Goal: Navigation & Orientation: Understand site structure

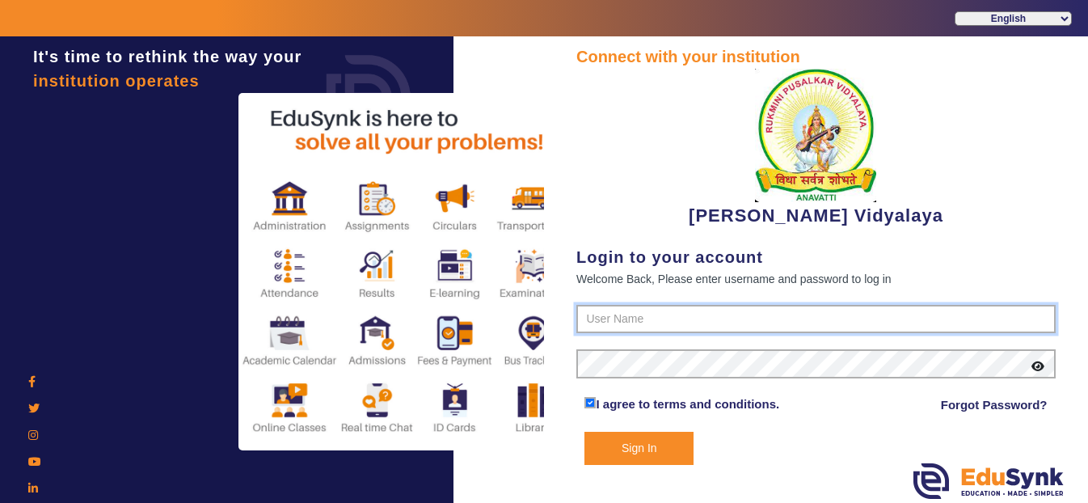
type input "1236547891"
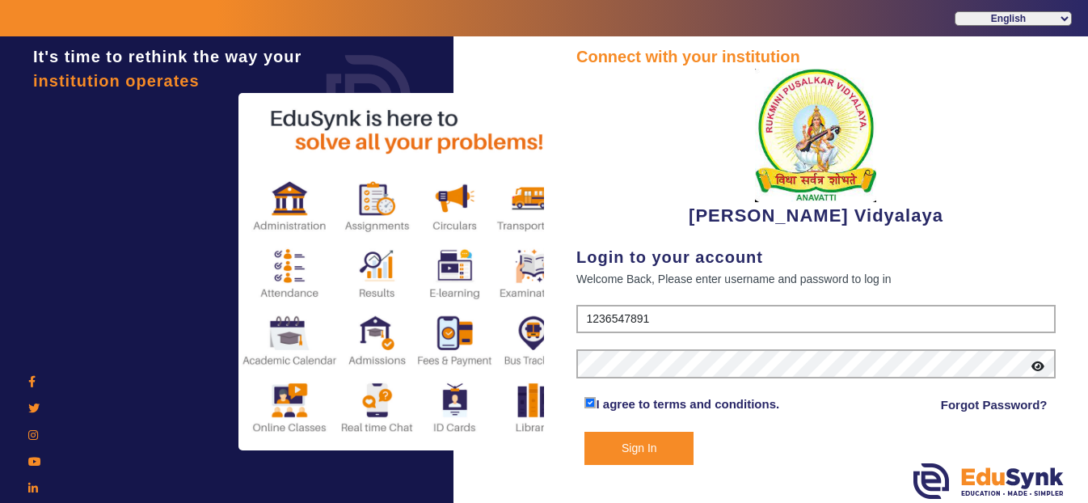
click at [630, 453] on button "Sign In" at bounding box center [638, 448] width 109 height 33
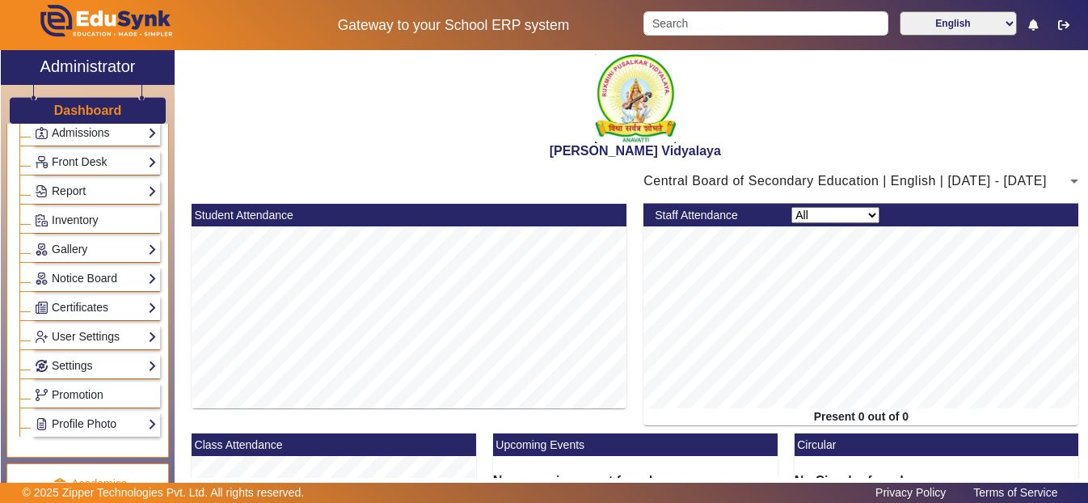
scroll to position [277, 0]
click at [80, 316] on link "Certificates" at bounding box center [96, 306] width 122 height 19
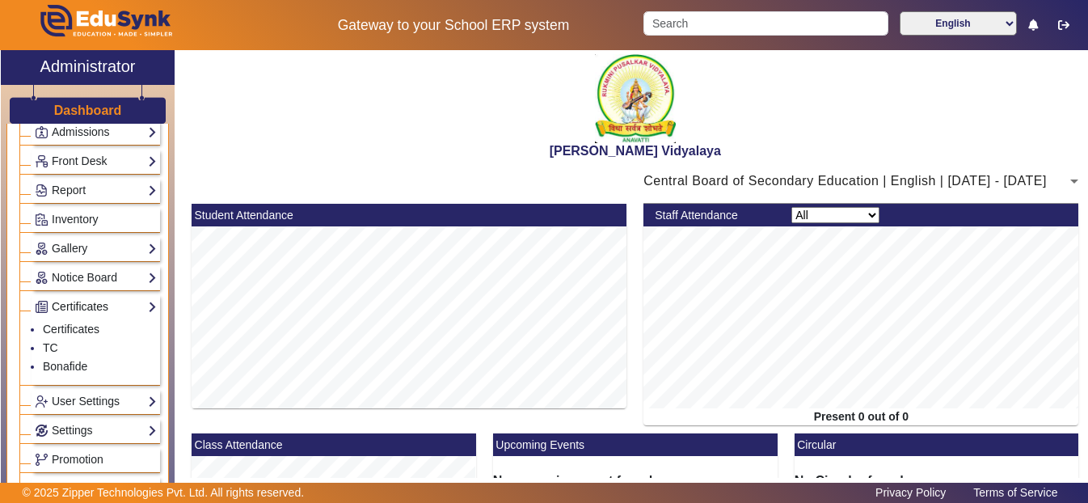
click at [80, 316] on link "Certificates" at bounding box center [96, 306] width 122 height 19
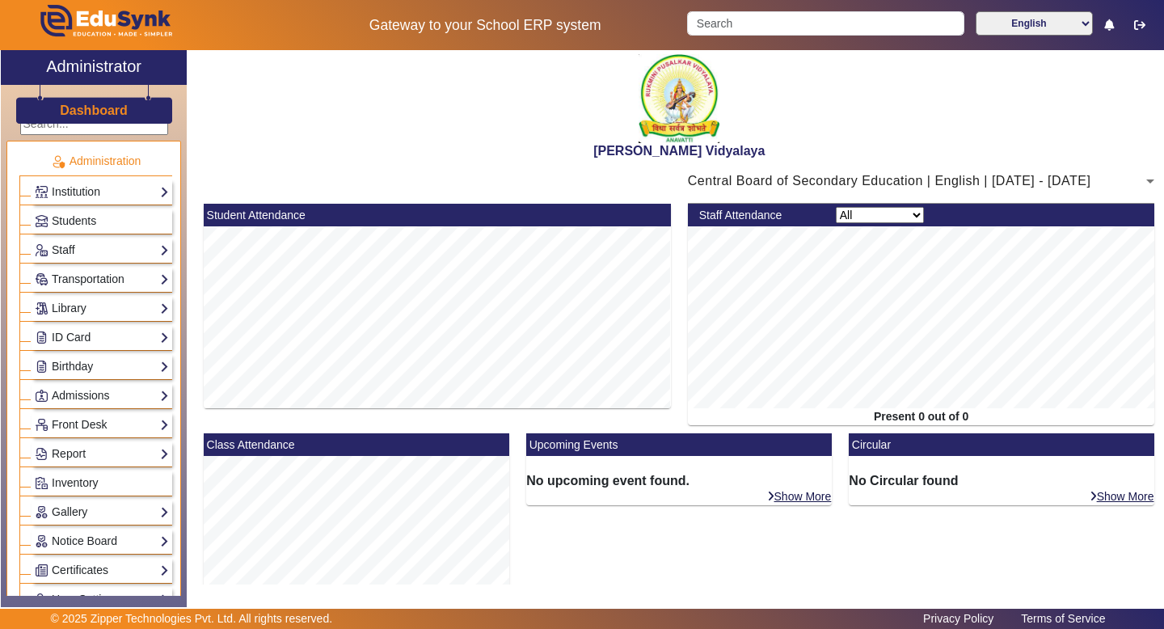
scroll to position [0, 0]
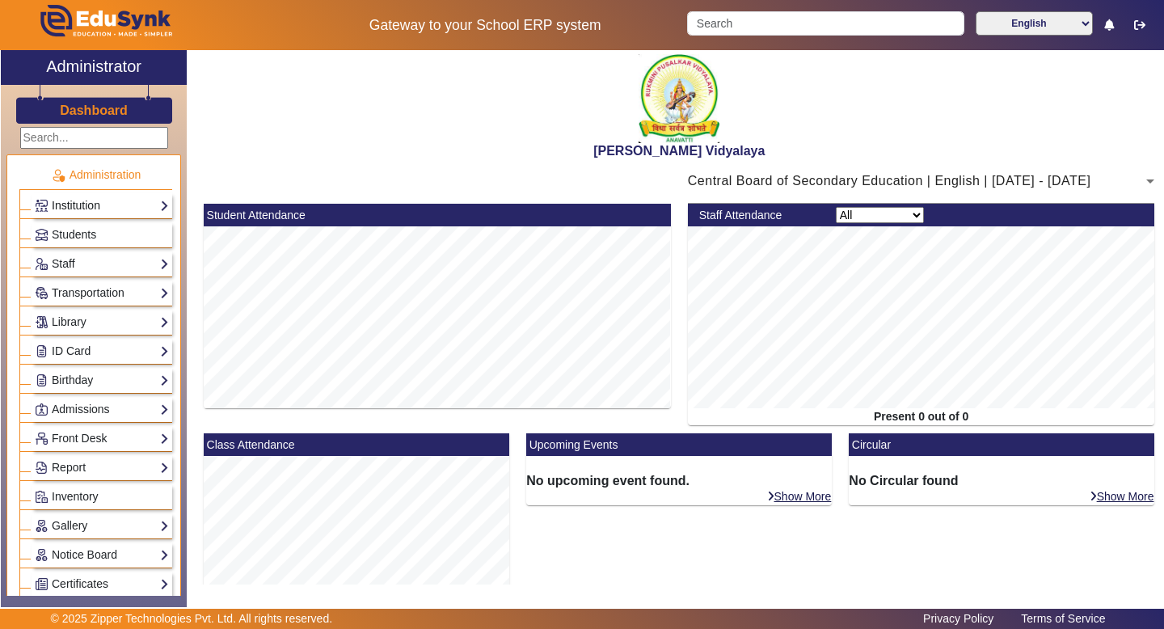
click at [118, 204] on link "Institution" at bounding box center [102, 205] width 134 height 19
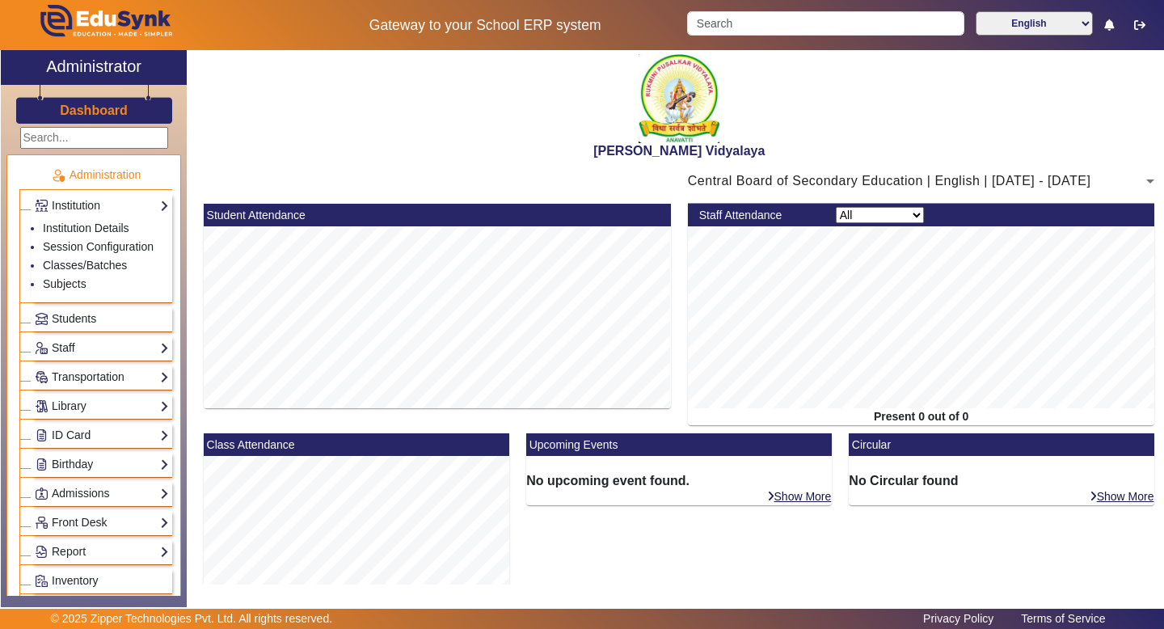
click at [105, 53] on div "Administrator" at bounding box center [94, 67] width 186 height 35
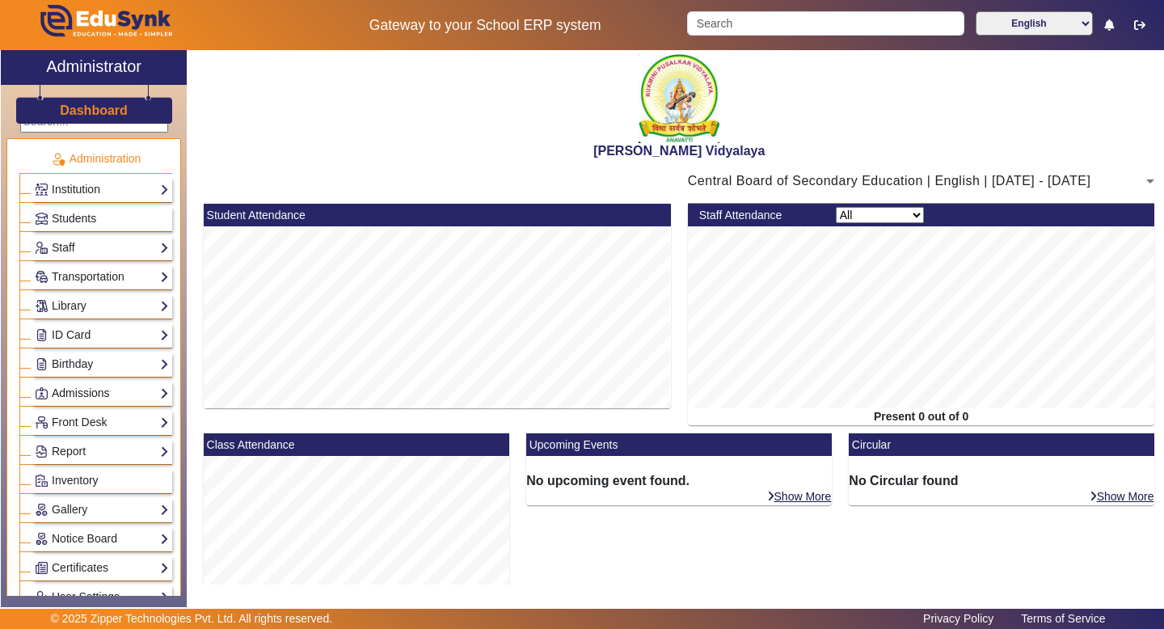
scroll to position [26, 0]
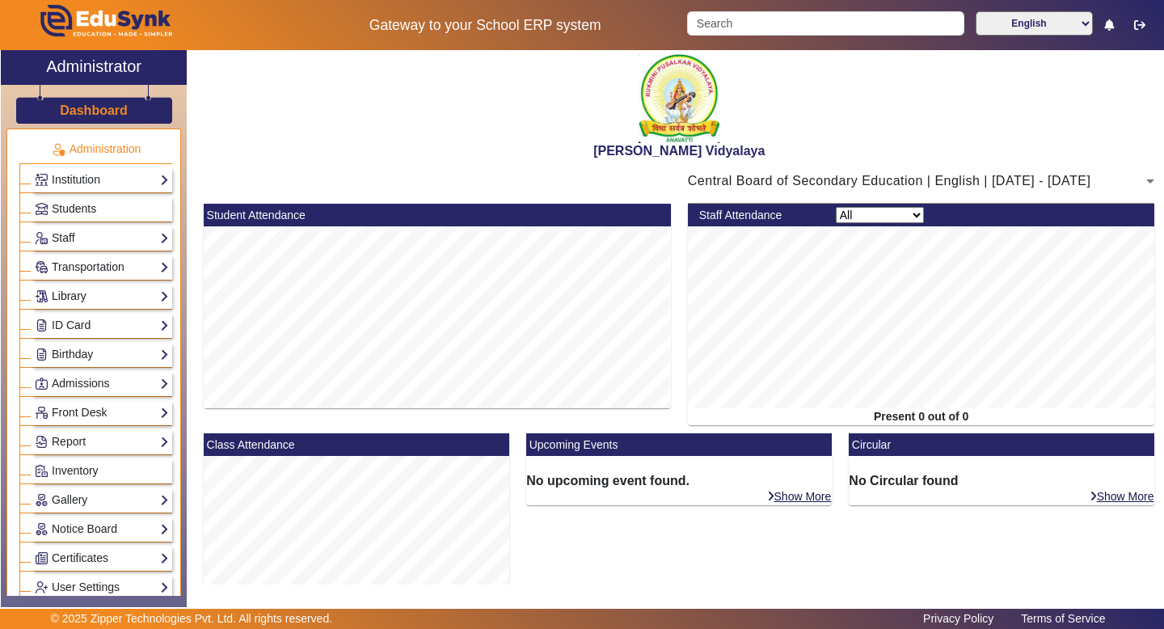
click at [147, 292] on link "Library" at bounding box center [102, 296] width 134 height 19
